Goal: Transaction & Acquisition: Purchase product/service

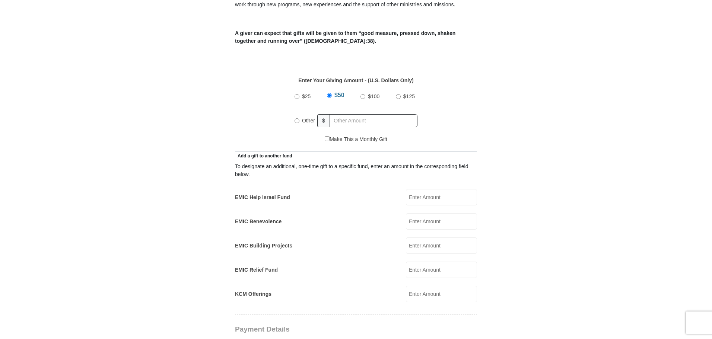
scroll to position [298, 0]
click at [362, 92] on input "$100" at bounding box center [362, 94] width 5 height 5
radio input "true"
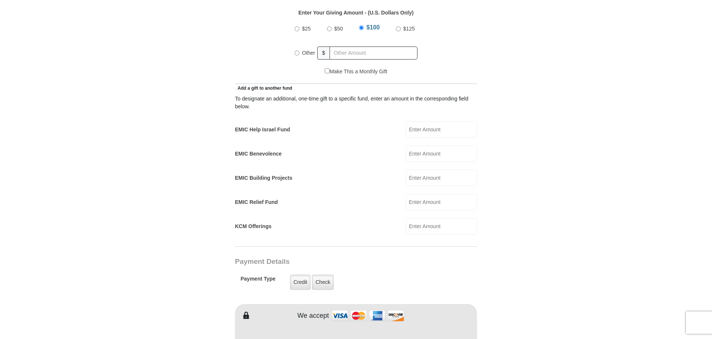
scroll to position [447, 0]
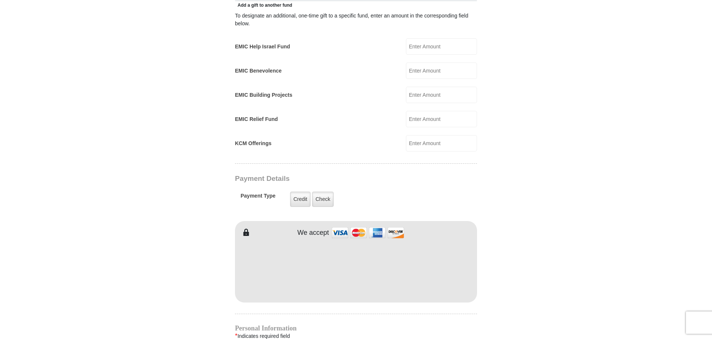
type input "Wendy"
type input "Warren"
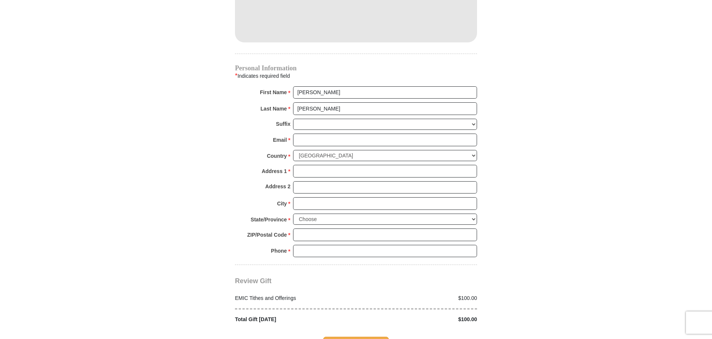
scroll to position [707, 0]
click at [311, 133] on input "Email *" at bounding box center [385, 139] width 184 height 13
type input "dyann61@gmail.com"
type input "11208 East Haven Way"
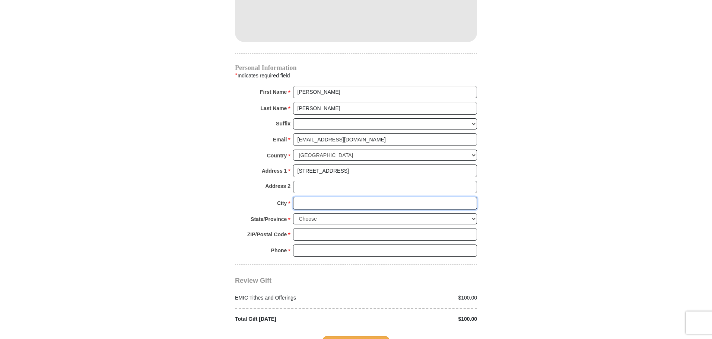
type input "Providence Village"
select select "TX"
type input "76227"
type input "8138866398"
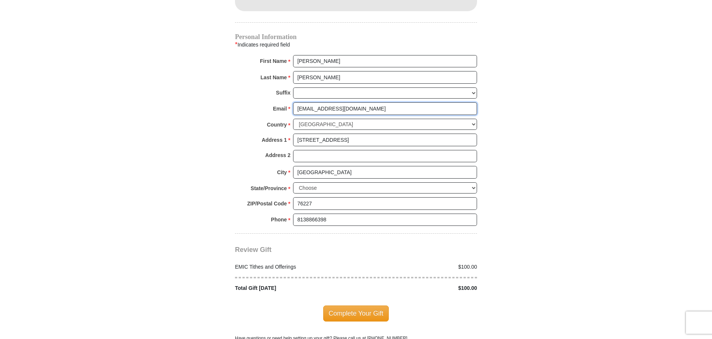
scroll to position [856, 0]
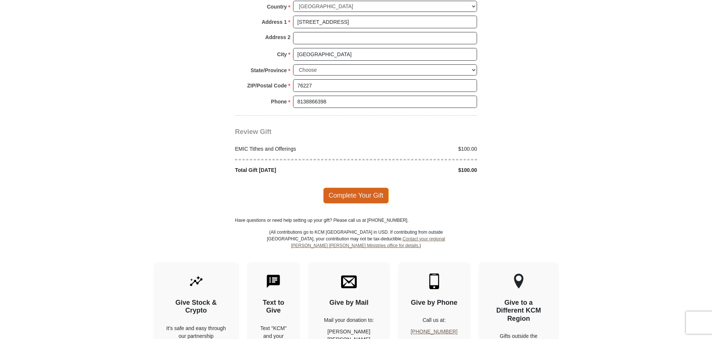
click at [350, 188] on span "Complete Your Gift" at bounding box center [356, 196] width 66 height 16
